Goal: Task Accomplishment & Management: Complete application form

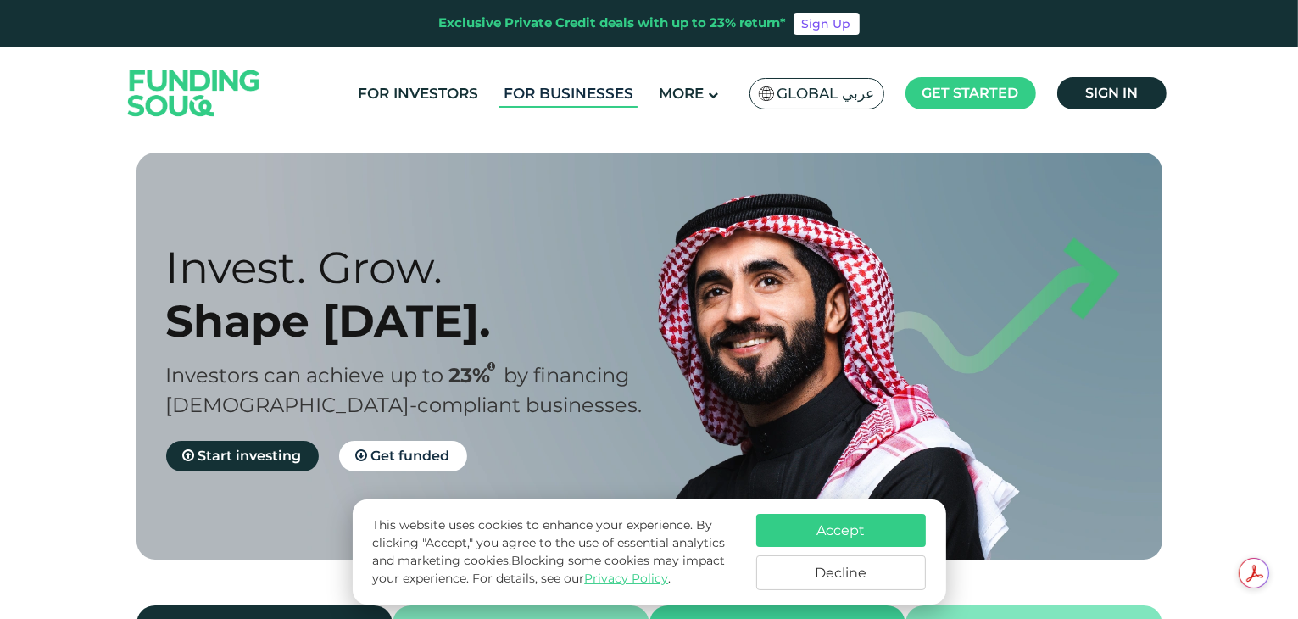
click at [612, 93] on link "For Businesses" at bounding box center [568, 94] width 138 height 28
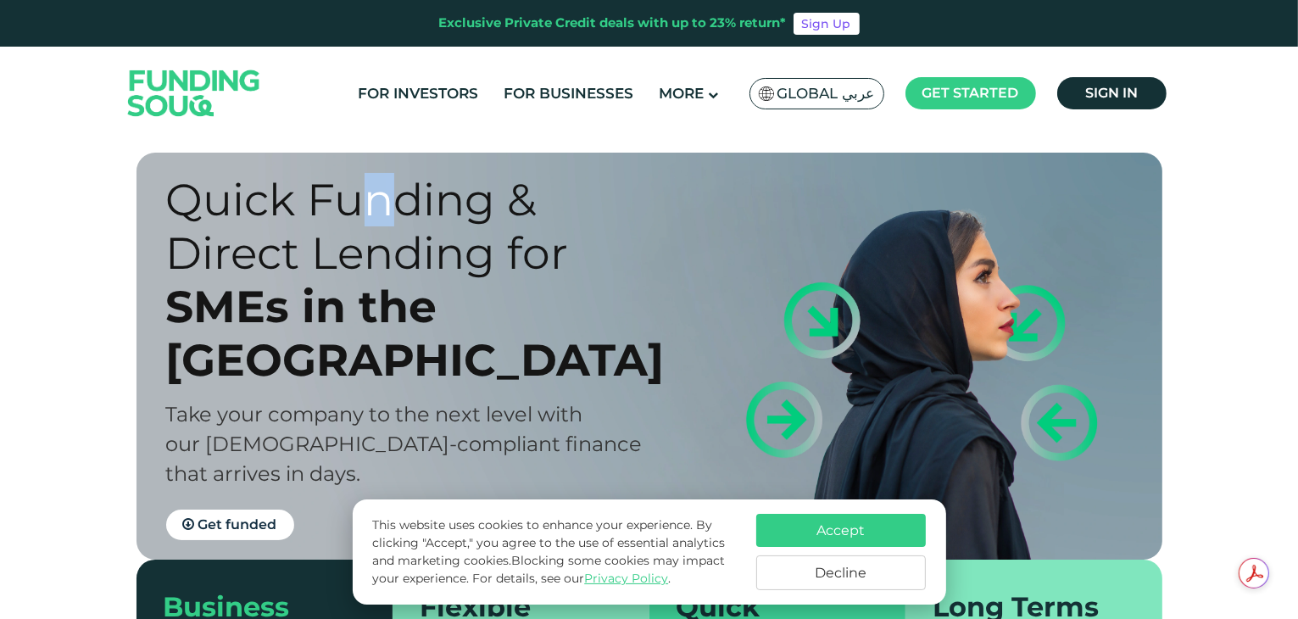
drag, startPoint x: 361, startPoint y: 244, endPoint x: 495, endPoint y: 251, distance: 134.1
click at [458, 247] on div "Quick Funding & Direct Lending for" at bounding box center [422, 226] width 513 height 107
click at [498, 252] on div "Quick Funding & Direct Lending for" at bounding box center [422, 226] width 513 height 107
click at [848, 530] on button "Accept" at bounding box center [841, 530] width 170 height 33
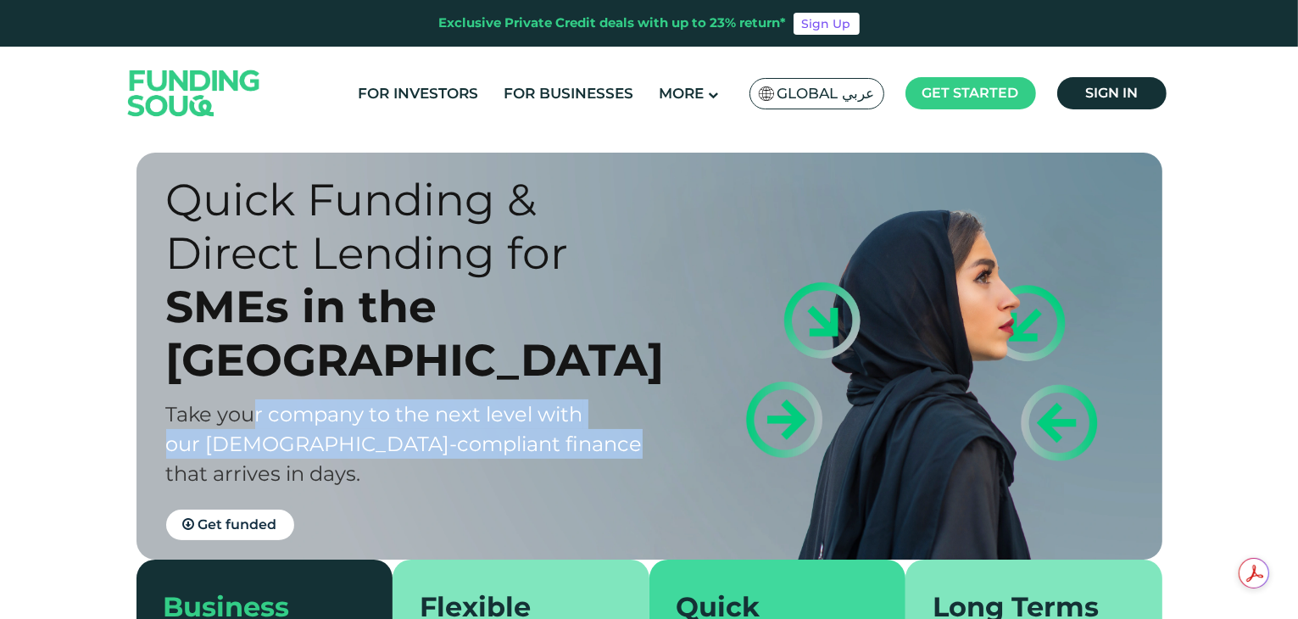
drag, startPoint x: 262, startPoint y: 401, endPoint x: 564, endPoint y: 424, distance: 303.4
click at [564, 424] on span "Take your company to the next level with our [DEMOGRAPHIC_DATA]-compliant finan…" at bounding box center [404, 444] width 476 height 84
click at [524, 429] on span "Take your company to the next level with our [DEMOGRAPHIC_DATA]-compliant finan…" at bounding box center [404, 444] width 476 height 84
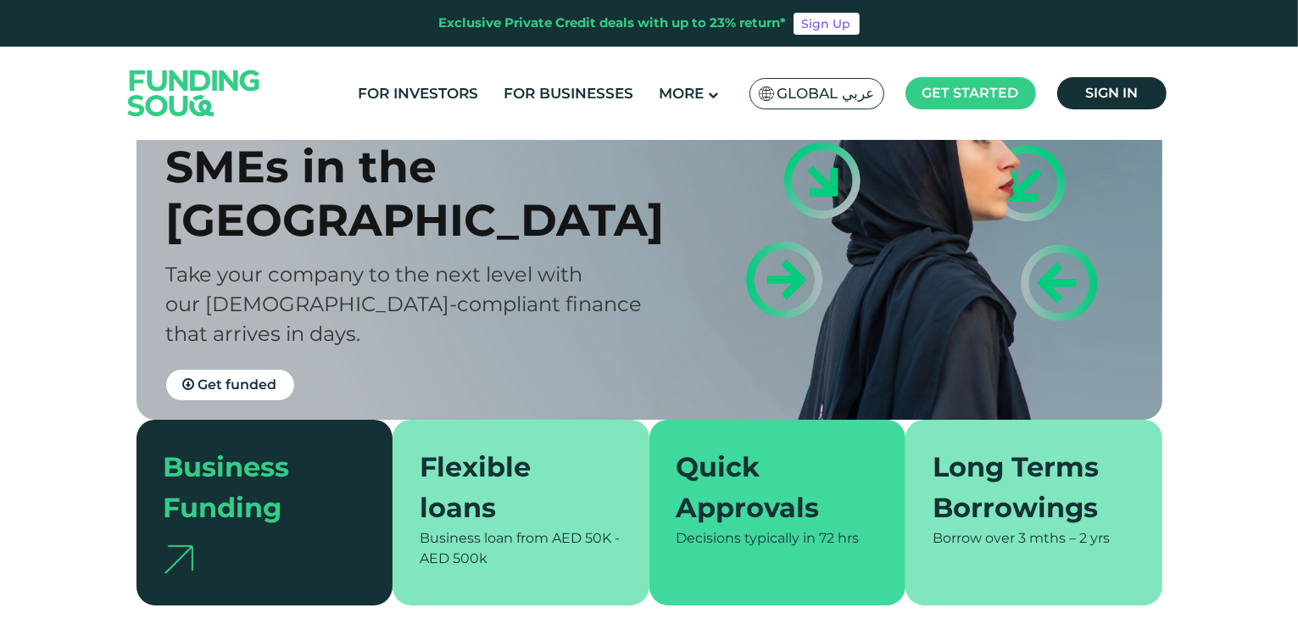
scroll to position [254, 0]
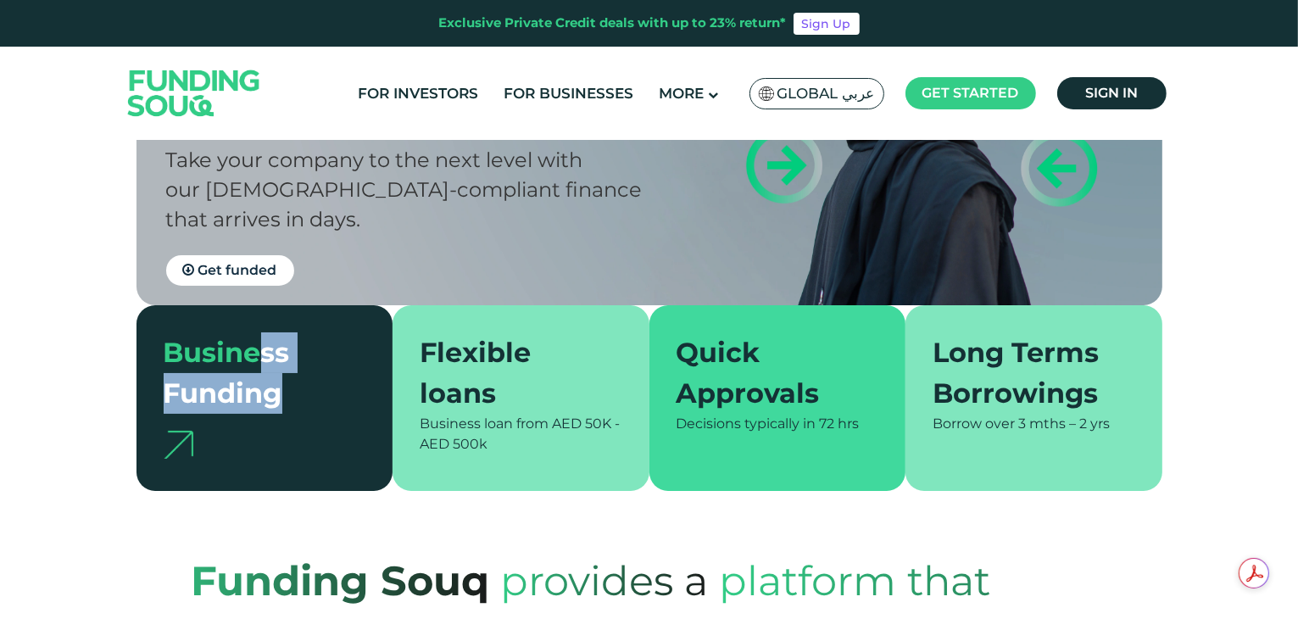
drag, startPoint x: 258, startPoint y: 350, endPoint x: 301, endPoint y: 392, distance: 60.5
click at [300, 389] on div "Business Funding" at bounding box center [255, 372] width 182 height 81
click at [501, 391] on div "Flexible loans" at bounding box center [511, 372] width 182 height 81
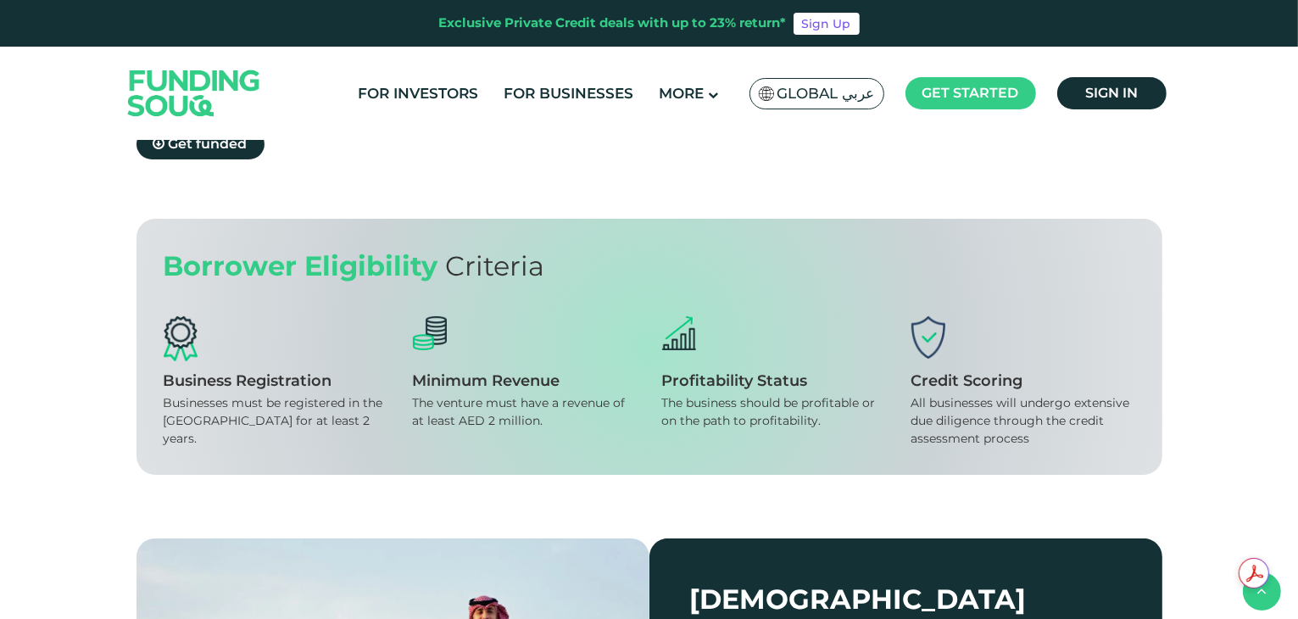
scroll to position [1441, 0]
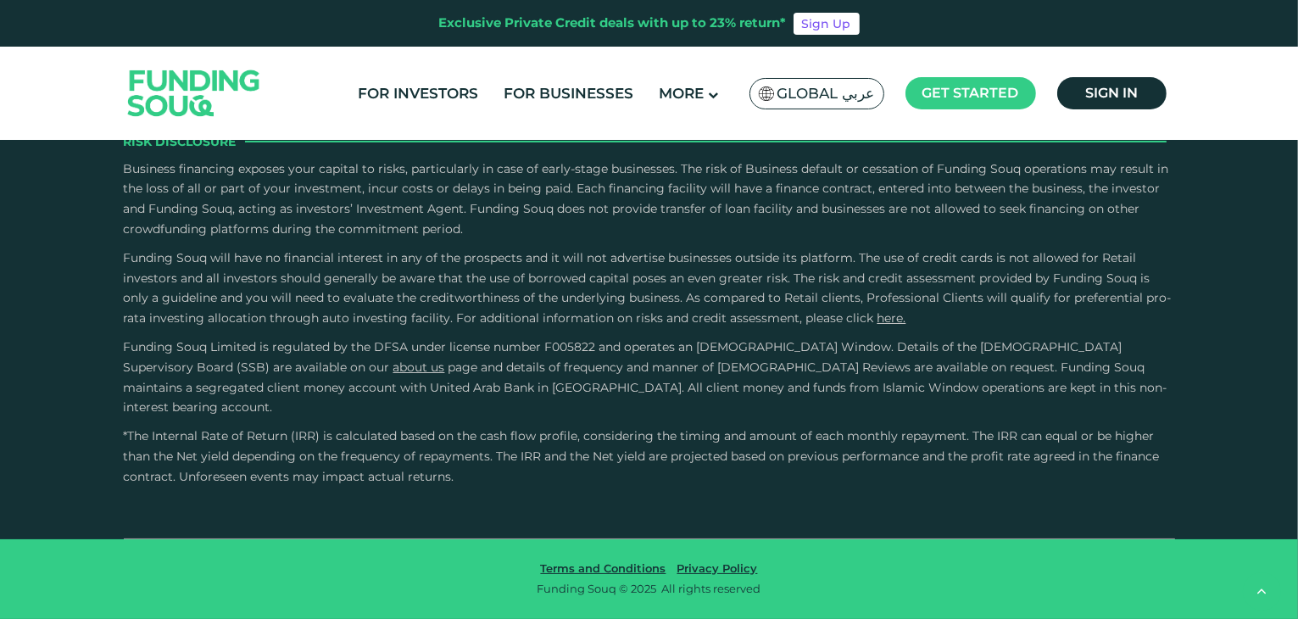
scroll to position [3644, 0]
